Goal: Task Accomplishment & Management: Manage account settings

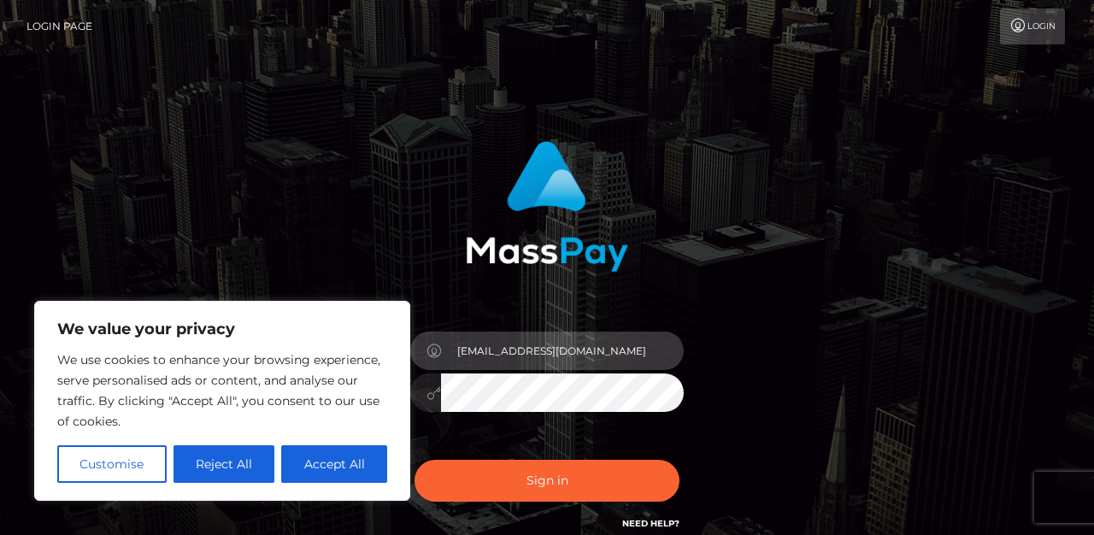
type input "[EMAIL_ADDRESS][DOMAIN_NAME]"
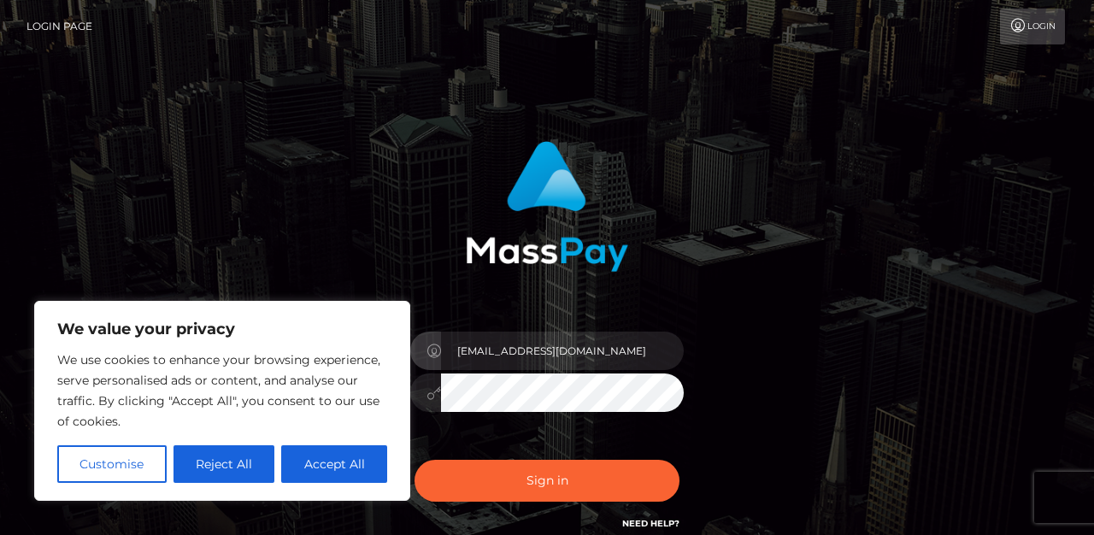
click at [508, 415] on div "[EMAIL_ADDRESS][DOMAIN_NAME]" at bounding box center [546, 384] width 299 height 131
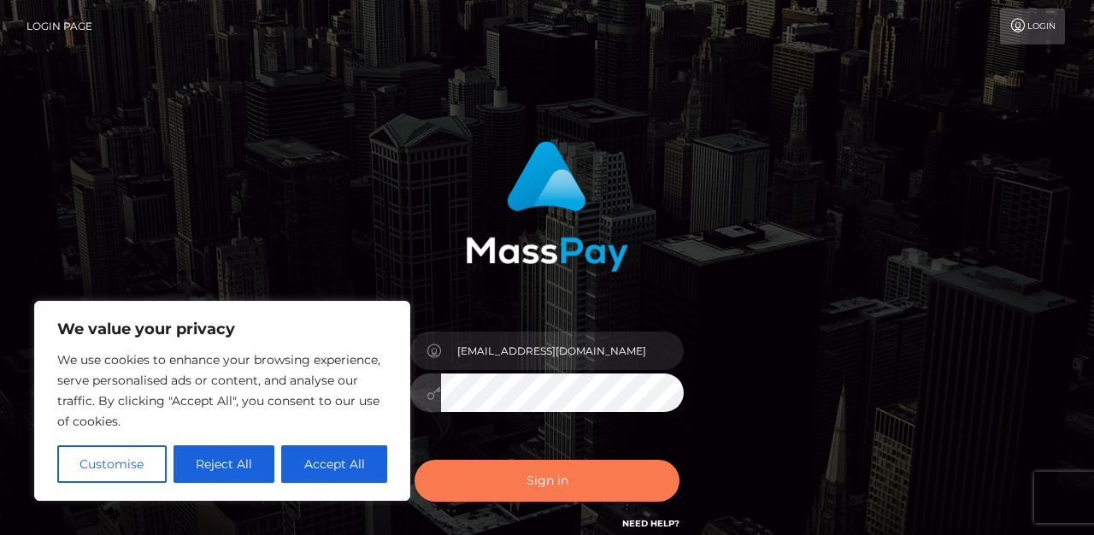
click at [601, 468] on button "Sign in" at bounding box center [547, 481] width 265 height 42
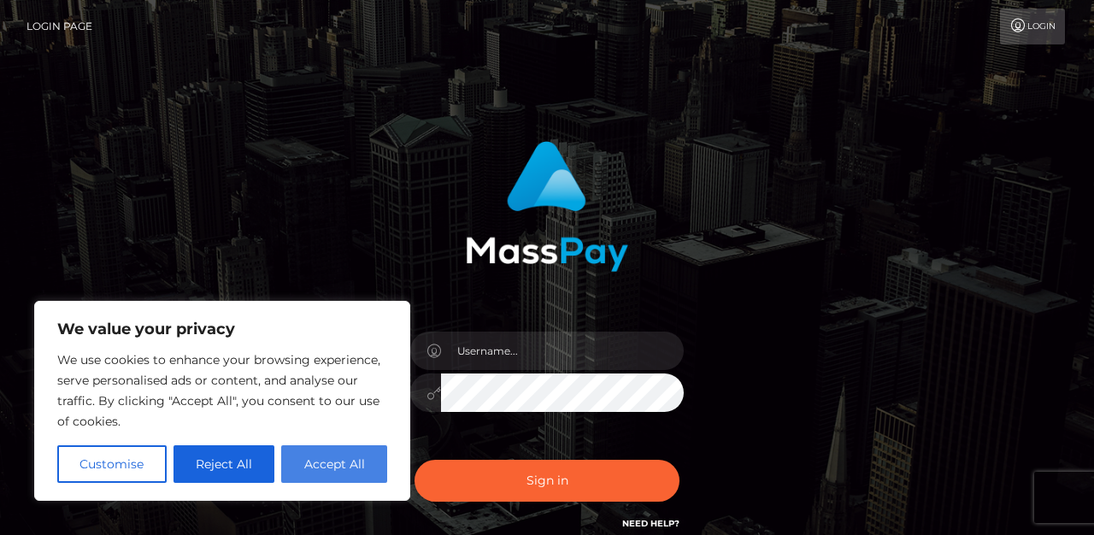
click at [341, 456] on button "Accept All" at bounding box center [334, 464] width 106 height 38
checkbox input "true"
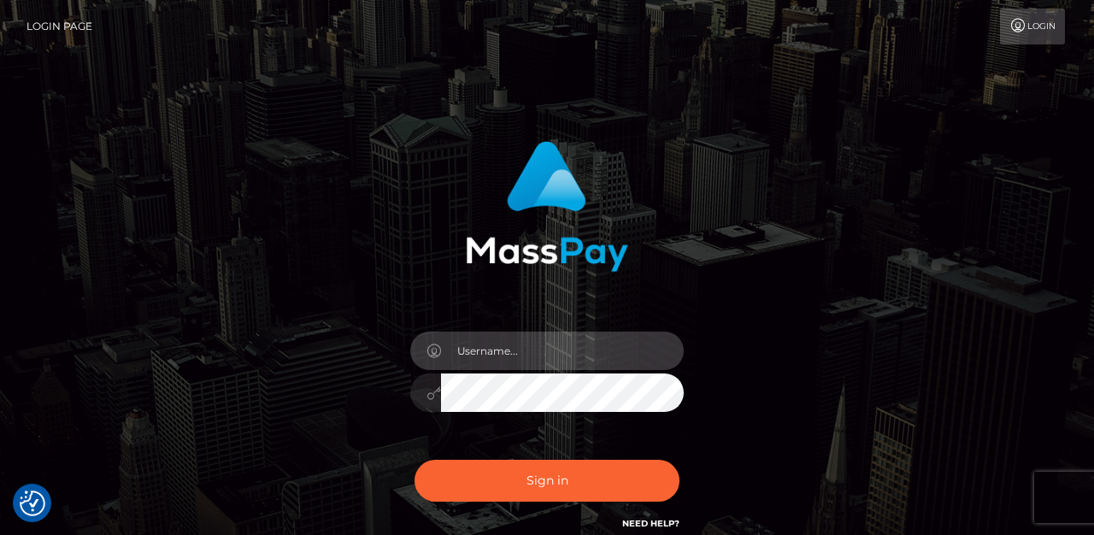
type input "Foenemm45@gmail.com"
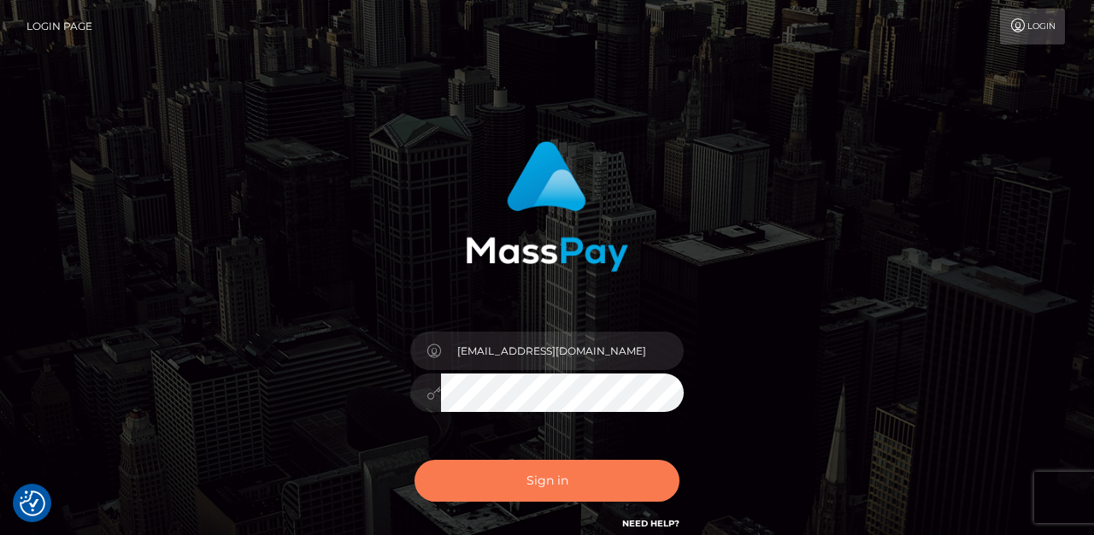
click at [568, 463] on button "Sign in" at bounding box center [547, 481] width 265 height 42
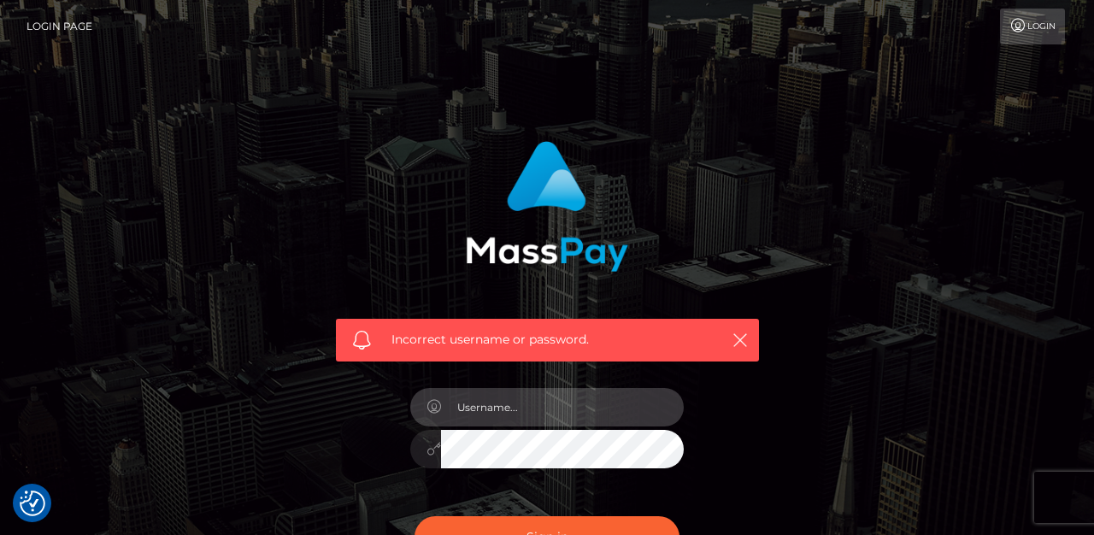
type input "[EMAIL_ADDRESS][DOMAIN_NAME]"
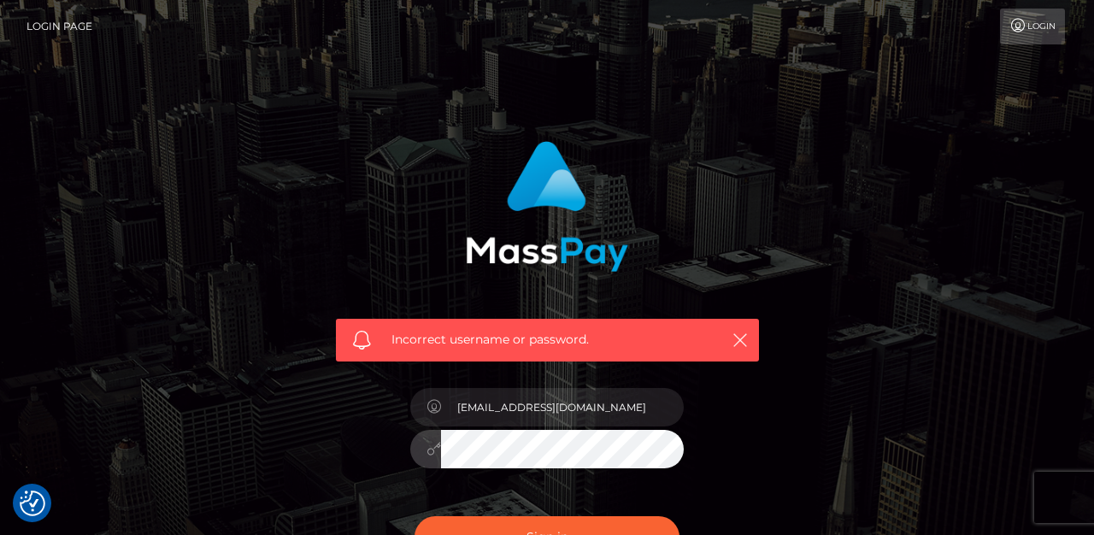
click at [435, 455] on icon at bounding box center [434, 449] width 15 height 14
click at [436, 454] on icon at bounding box center [434, 449] width 15 height 14
click at [435, 454] on icon at bounding box center [434, 449] width 15 height 14
click at [547, 534] on button "Sign in" at bounding box center [547, 537] width 265 height 42
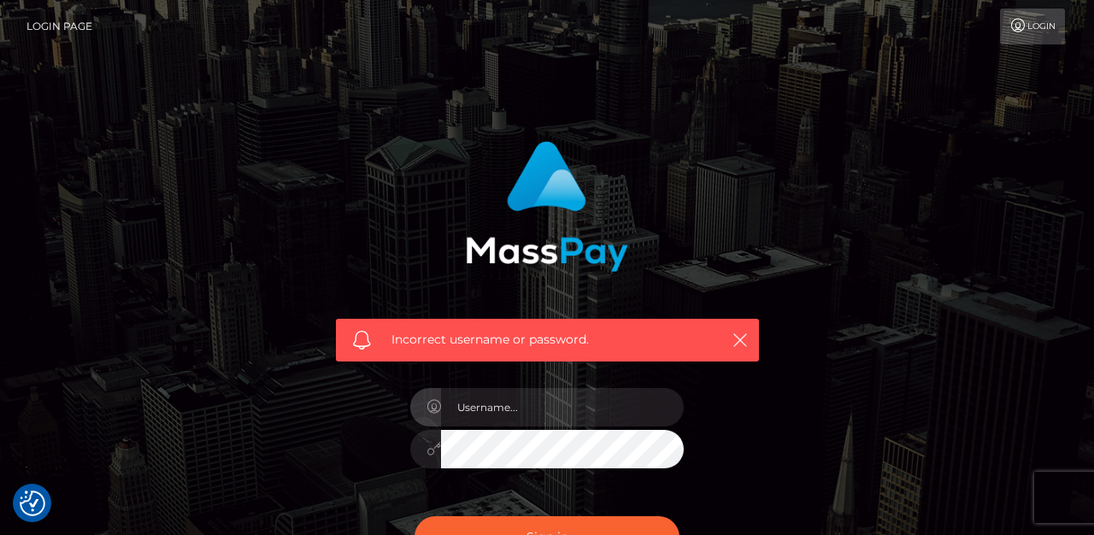
click at [992, 197] on div "Incorrect username or password." at bounding box center [547, 373] width 974 height 491
click at [991, 197] on div "Incorrect username or password." at bounding box center [547, 373] width 974 height 491
click at [994, 197] on div "Incorrect username or password." at bounding box center [547, 373] width 974 height 491
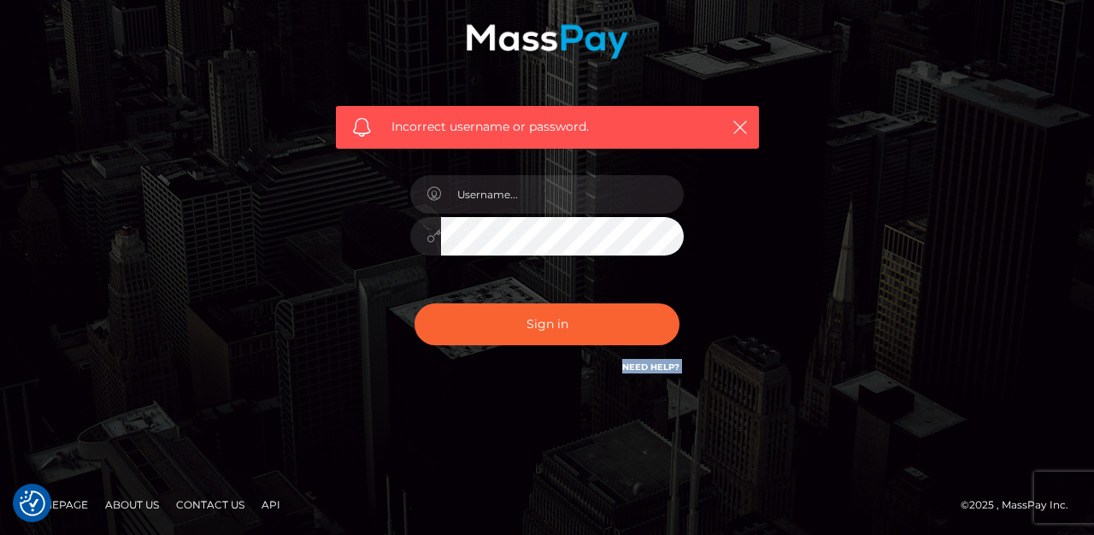
scroll to position [211, 0]
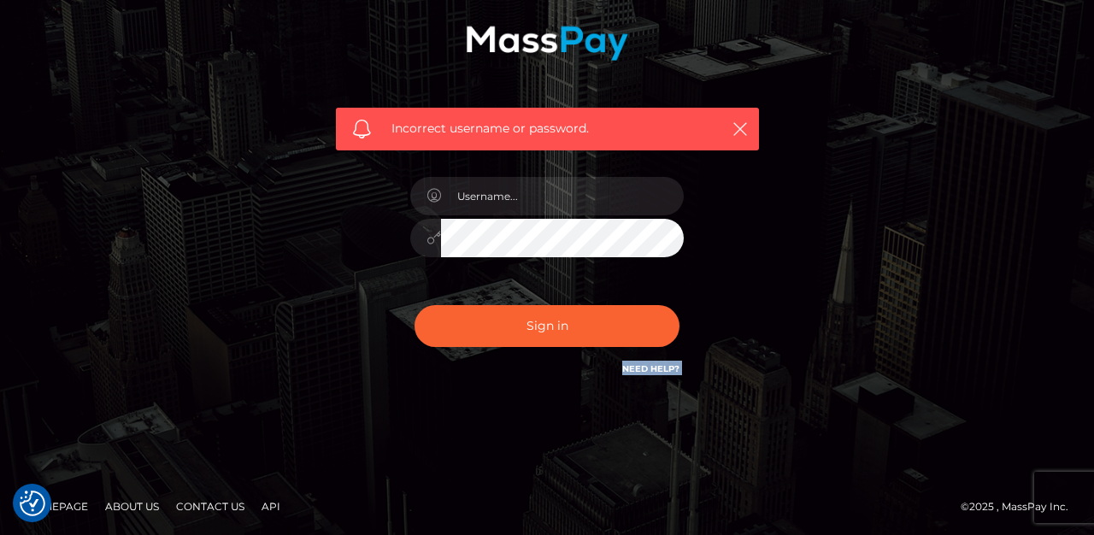
click at [925, 244] on div "Incorrect username or password." at bounding box center [547, 162] width 974 height 491
click at [756, 210] on div "Incorrect username or password." at bounding box center [547, 154] width 449 height 474
click at [751, 212] on div "Incorrect username or password." at bounding box center [547, 154] width 449 height 474
click at [756, 130] on div "Incorrect username or password." at bounding box center [547, 129] width 423 height 43
click at [741, 129] on icon "button" at bounding box center [740, 129] width 17 height 17
